Goal: Task Accomplishment & Management: Complete application form

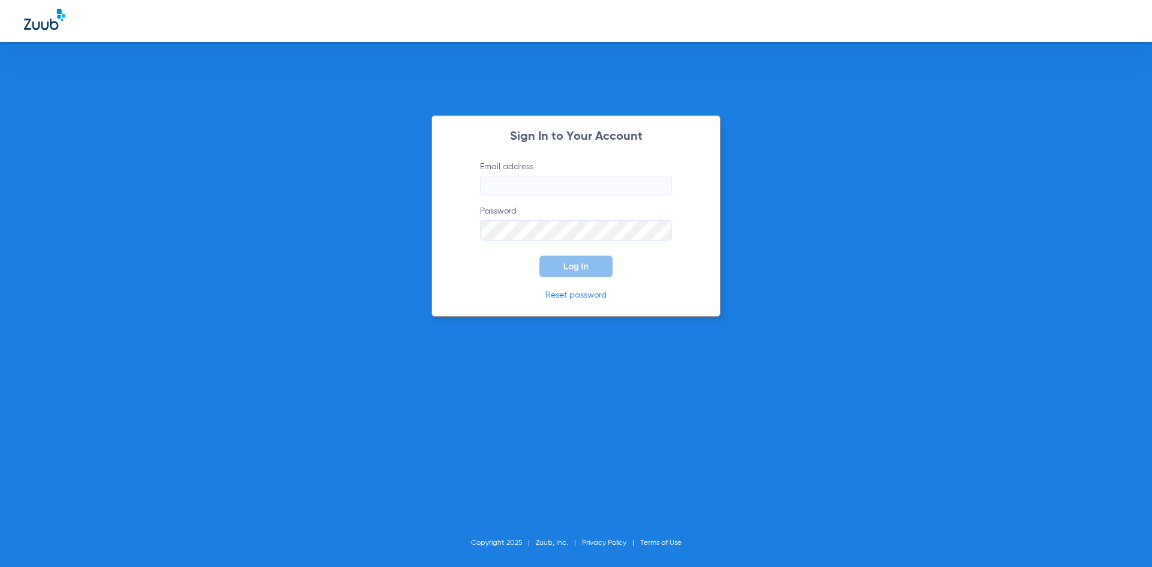
type input "[EMAIL_ADDRESS][DOMAIN_NAME]"
click at [551, 274] on button "Log In" at bounding box center [575, 267] width 73 height 22
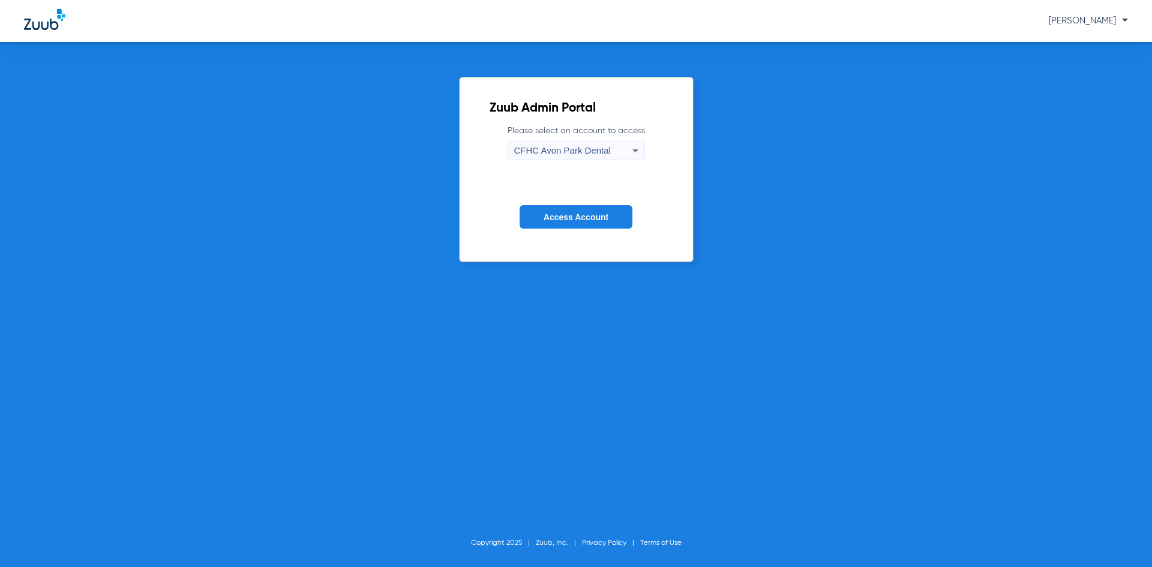
drag, startPoint x: 590, startPoint y: 194, endPoint x: 592, endPoint y: 212, distance: 18.1
click at [591, 196] on form "Please select an account to access [GEOGRAPHIC_DATA] Dental Access Account" at bounding box center [576, 186] width 173 height 122
click at [592, 212] on span "Access Account" at bounding box center [576, 217] width 65 height 10
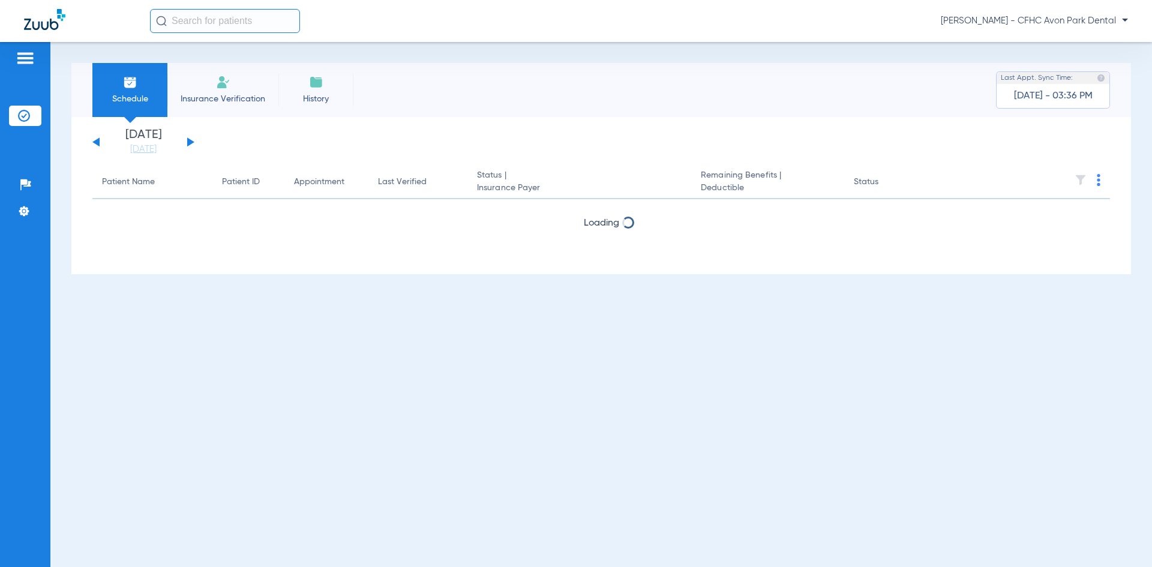
click at [187, 139] on div "[DATE] [DATE] [DATE] [DATE] [DATE] [DATE] [DATE] [DATE] [DATE] [DATE] [DATE] [D…" at bounding box center [143, 142] width 102 height 26
click at [193, 141] on button at bounding box center [190, 141] width 7 height 9
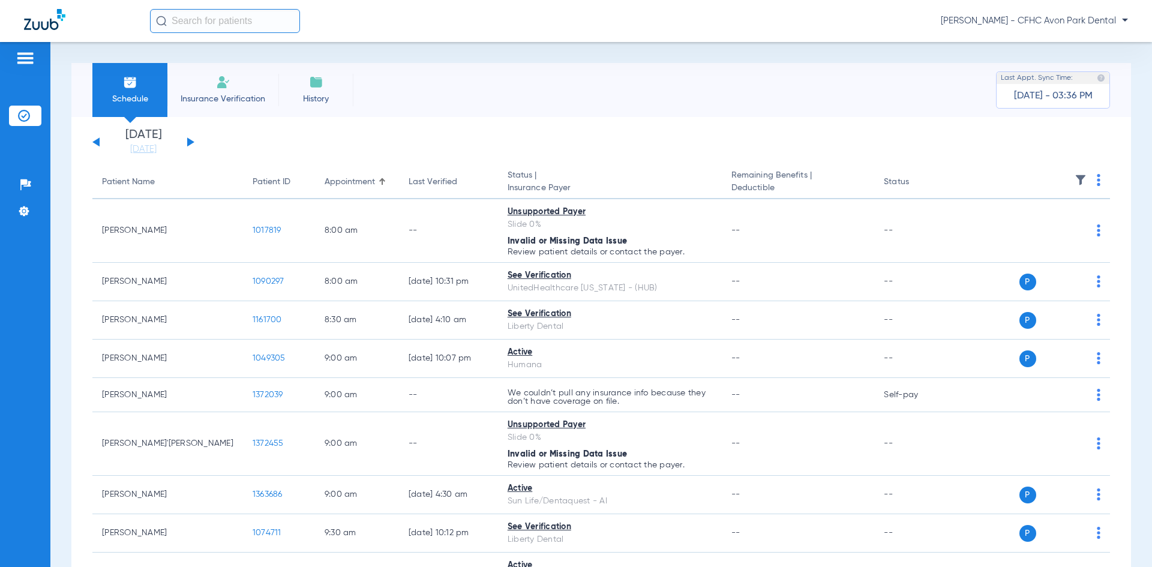
click at [189, 141] on button at bounding box center [190, 141] width 7 height 9
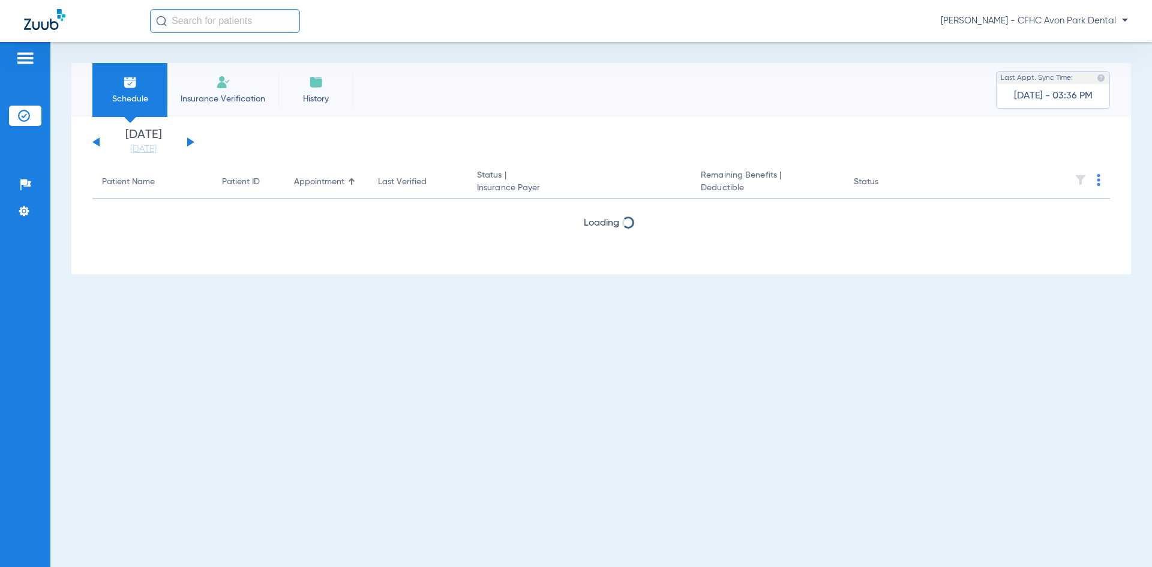
click at [189, 141] on button at bounding box center [190, 141] width 7 height 9
click at [190, 141] on button at bounding box center [190, 141] width 7 height 9
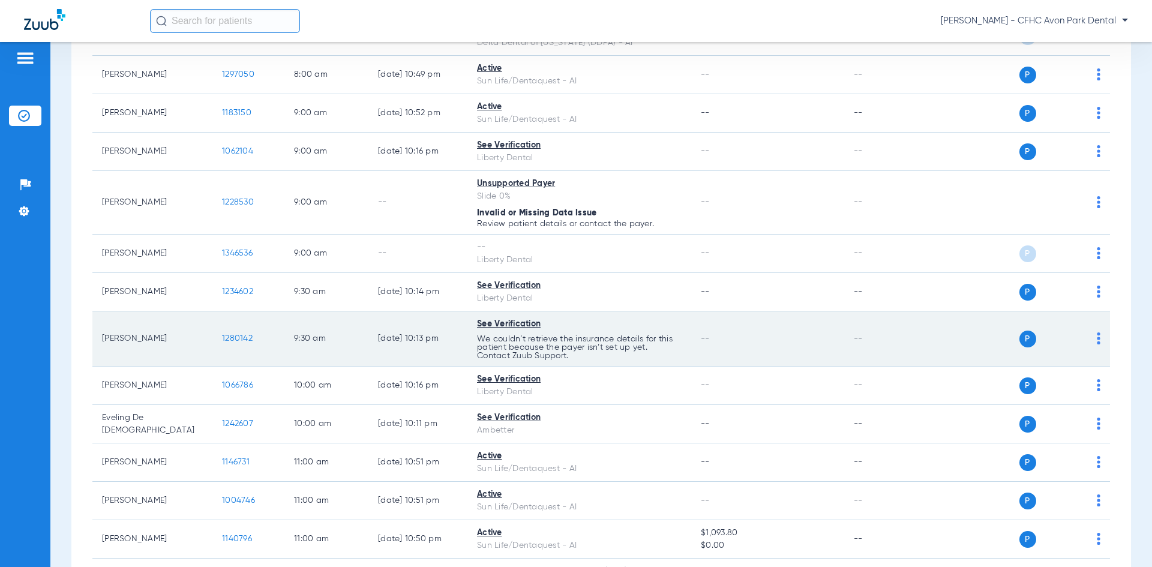
scroll to position [360, 0]
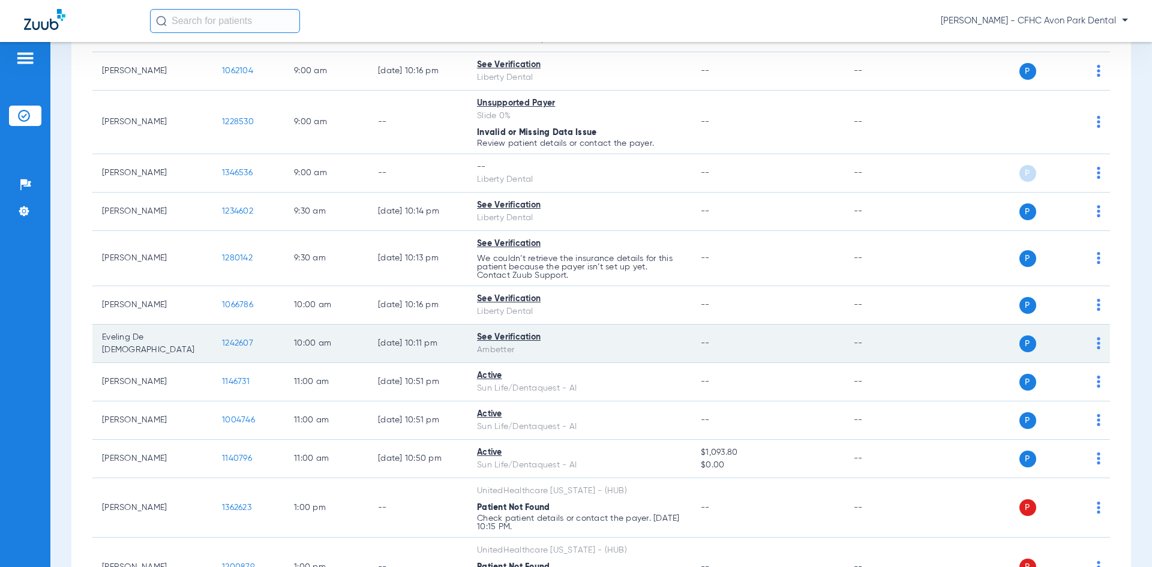
click at [244, 341] on span "1242607" at bounding box center [237, 343] width 31 height 8
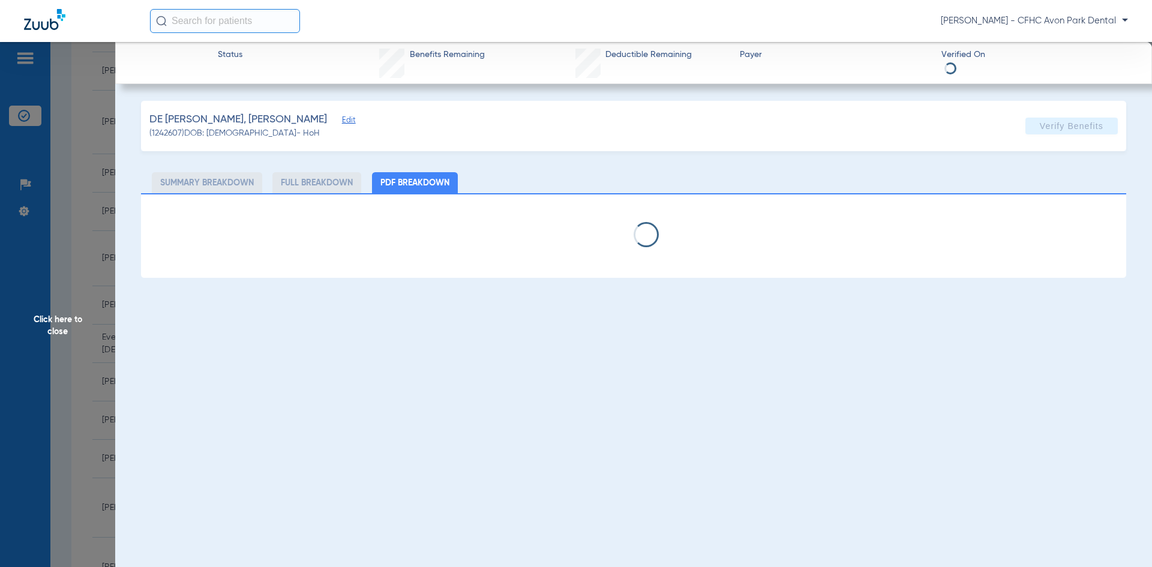
type input "EVELING"
type input "DE [DEMOGRAPHIC_DATA]"
type input "[DATE]"
type input "U98185273"
type input "99999"
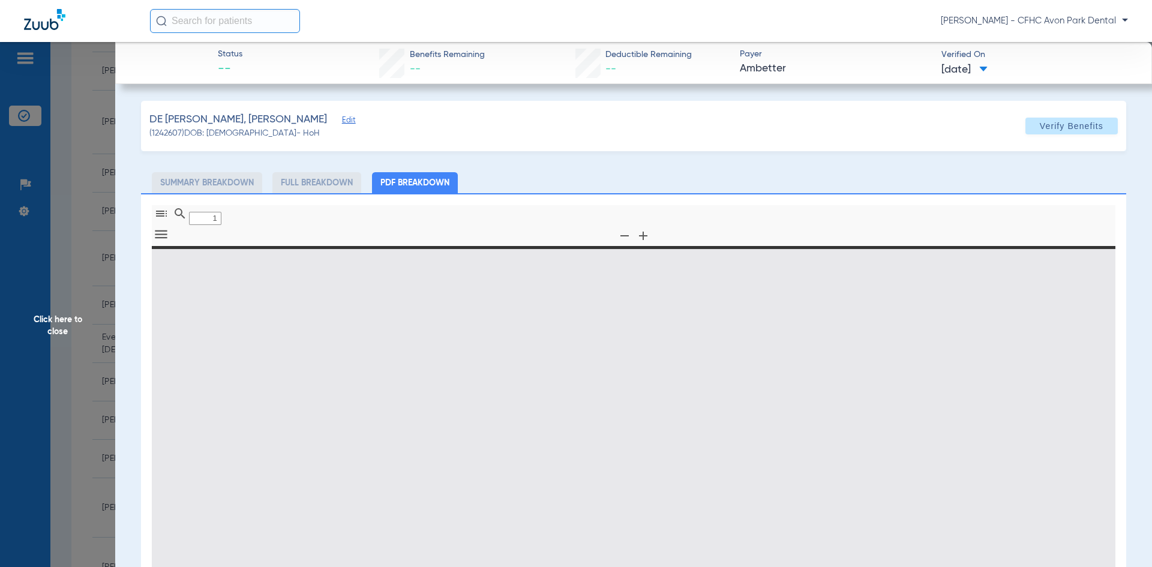
click at [342, 121] on span "Edit" at bounding box center [347, 121] width 11 height 11
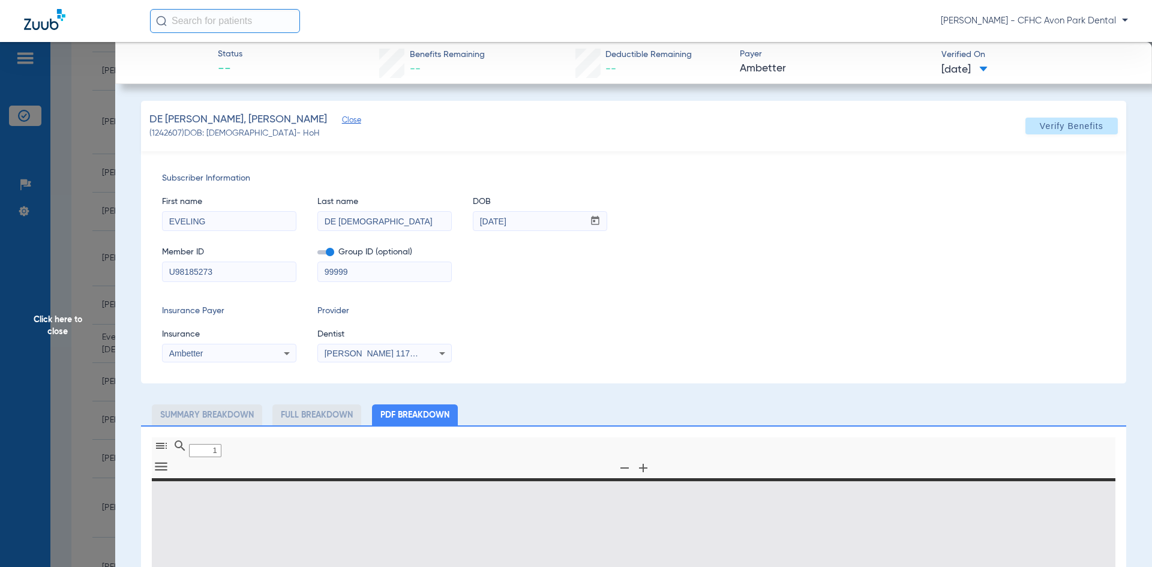
click at [224, 269] on input "U98185273" at bounding box center [229, 271] width 133 height 19
type input "0"
select select "page-width"
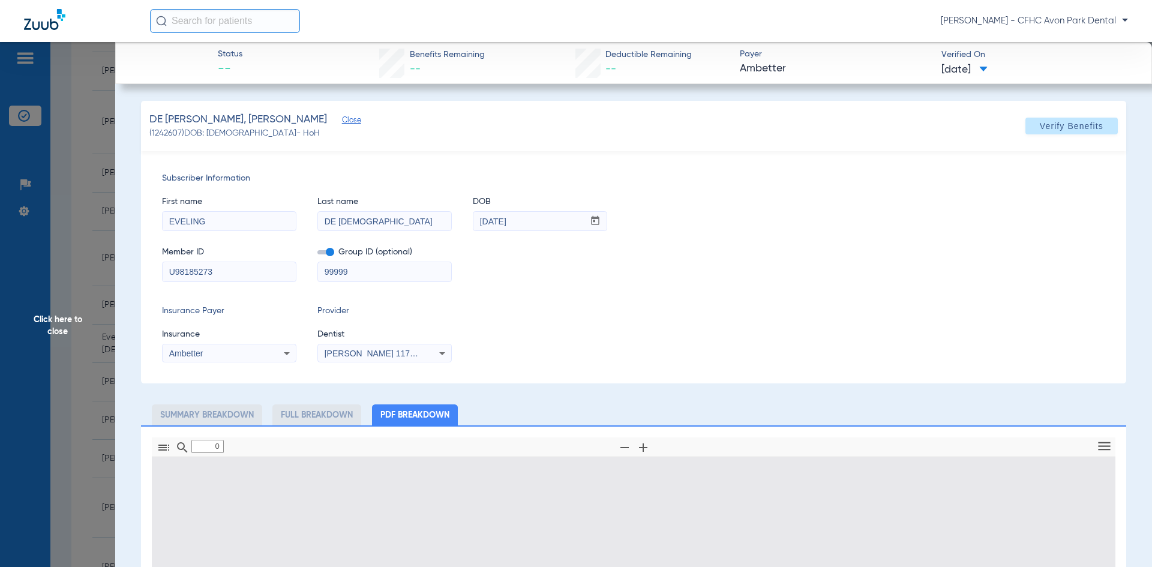
click at [224, 269] on input "U98185273" at bounding box center [229, 271] width 133 height 19
type input "1"
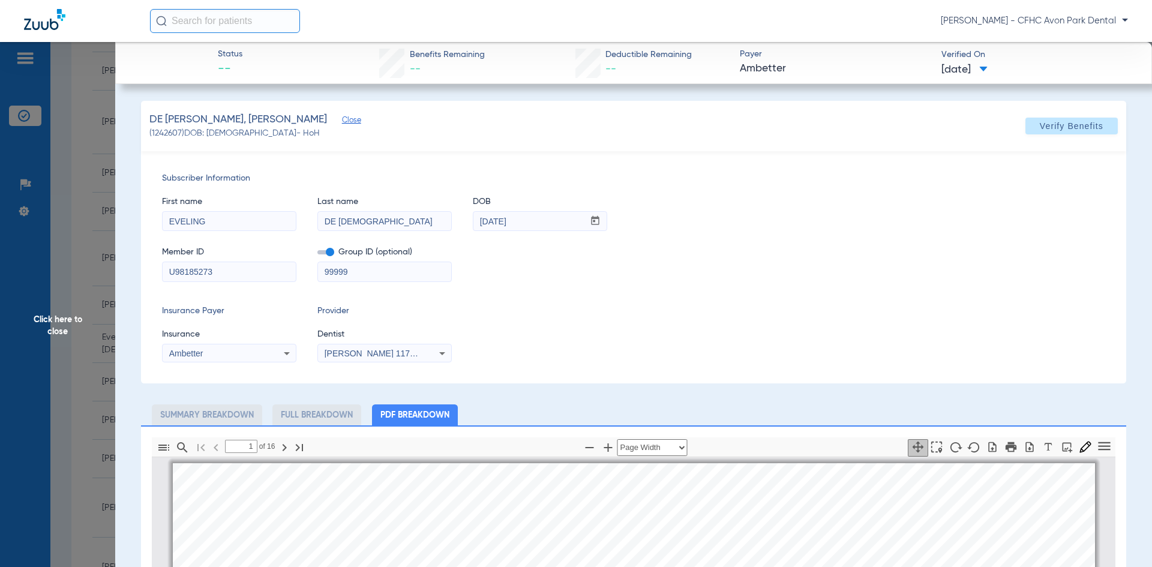
scroll to position [6, 0]
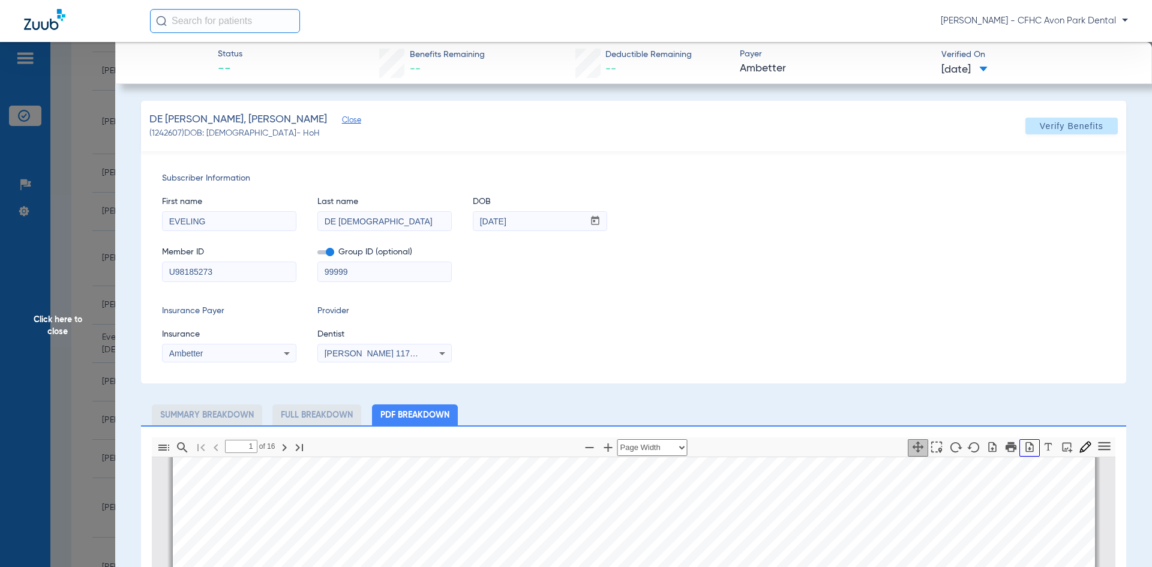
click at [1026, 451] on icon "button" at bounding box center [1030, 447] width 8 height 10
click at [79, 259] on span "Click here to close" at bounding box center [57, 325] width 115 height 567
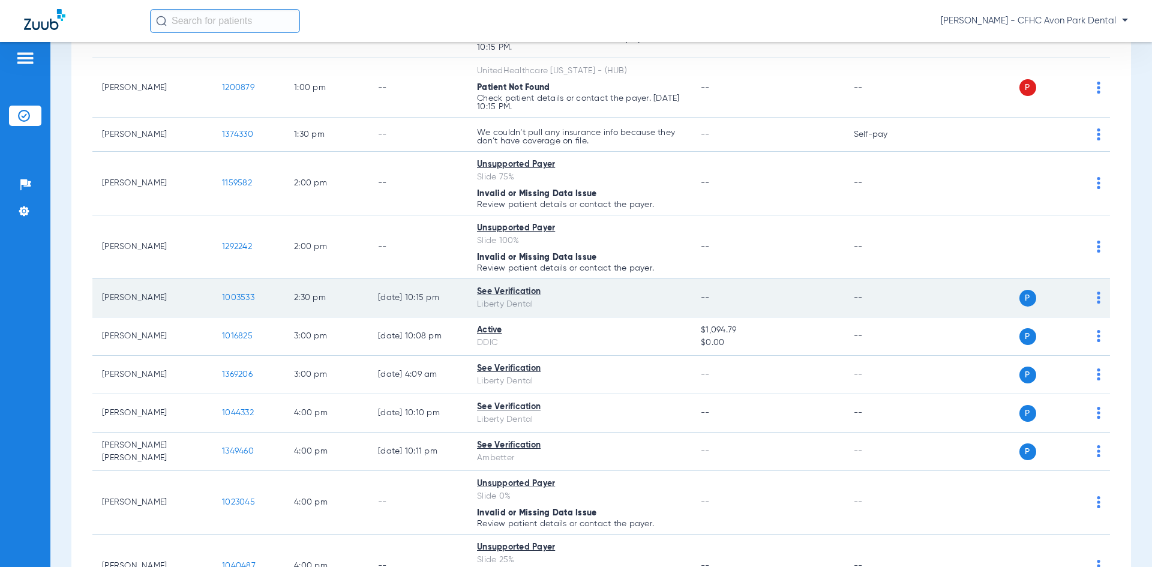
scroll to position [840, 0]
